Goal: Task Accomplishment & Management: Use online tool/utility

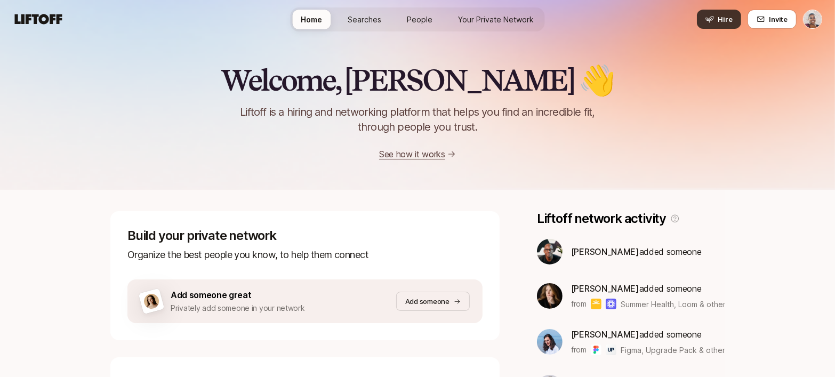
click at [714, 12] on button "Hire" at bounding box center [719, 19] width 44 height 19
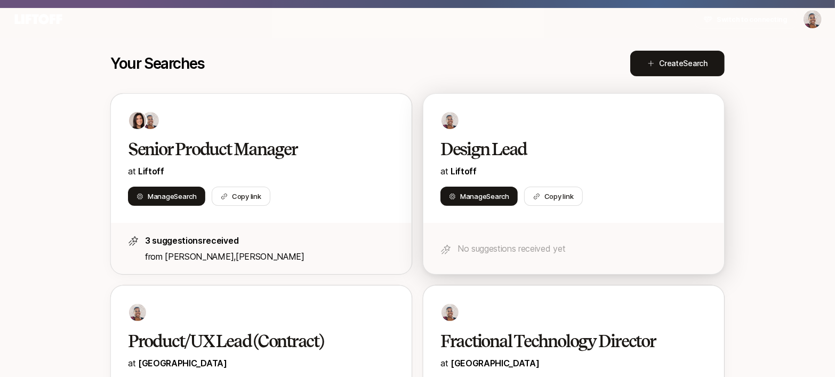
scroll to position [151, 0]
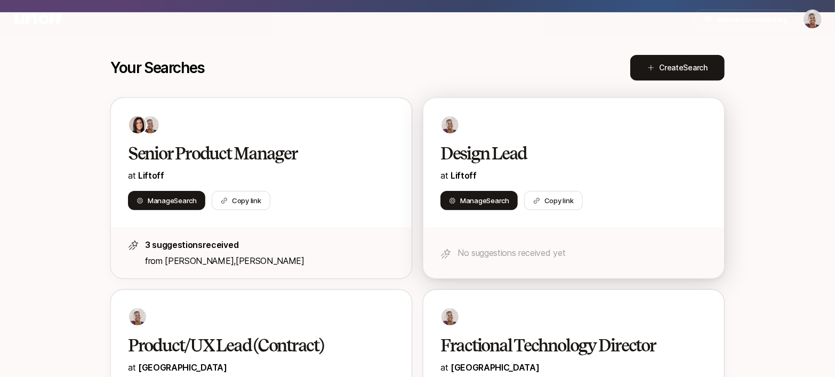
click at [604, 163] on h2 "Design Lead" at bounding box center [563, 153] width 244 height 21
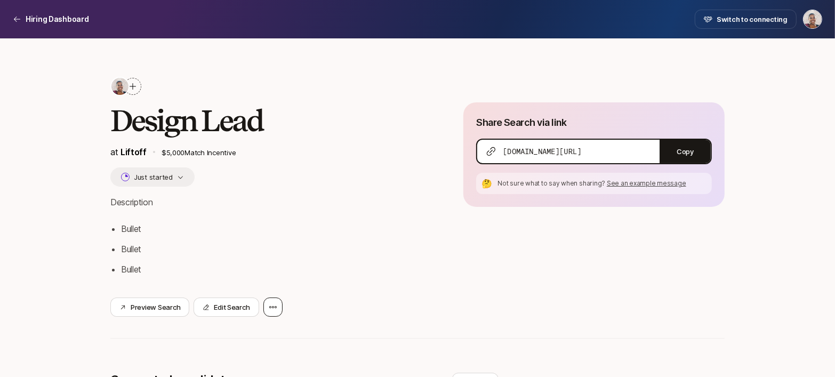
click at [281, 307] on div at bounding box center [273, 307] width 19 height 19
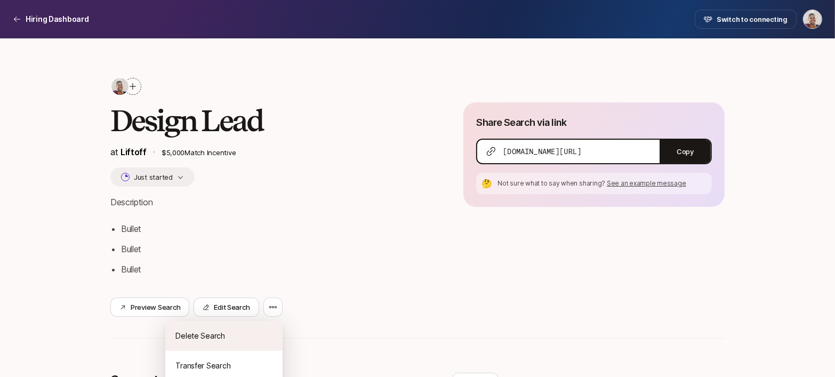
click at [253, 334] on div "Delete Search" at bounding box center [223, 336] width 117 height 30
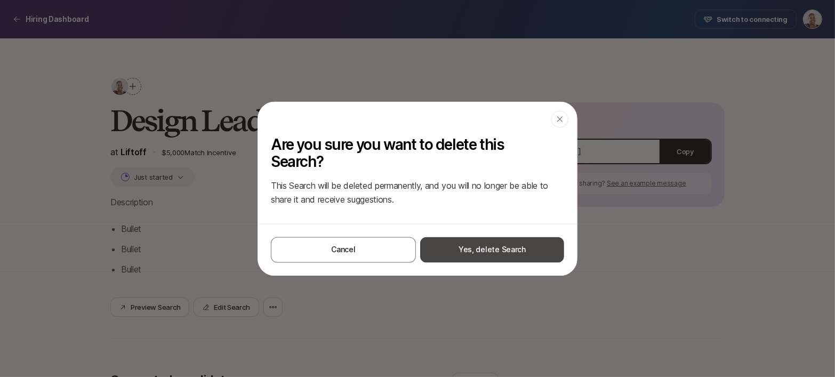
click at [496, 245] on button "Yes, delete Search" at bounding box center [492, 250] width 144 height 26
